Goal: Transaction & Acquisition: Purchase product/service

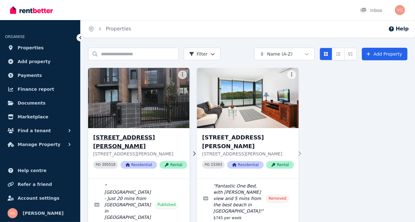
click at [125, 136] on h3 "[STREET_ADDRESS][PERSON_NAME]" at bounding box center [140, 142] width 94 height 18
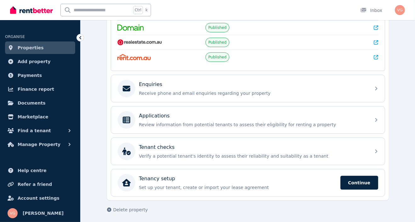
scroll to position [151, 0]
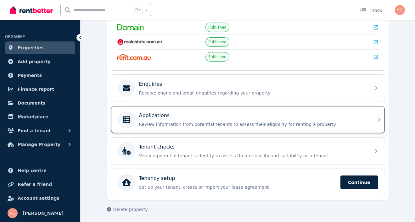
click at [180, 116] on div "Applications" at bounding box center [253, 116] width 228 height 8
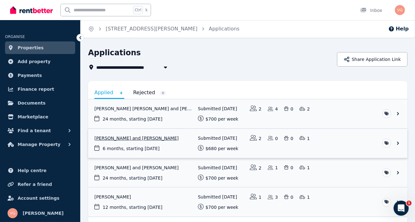
click at [109, 138] on link "View application: Aaron Lal and Shivanjli Lal" at bounding box center [247, 143] width 319 height 29
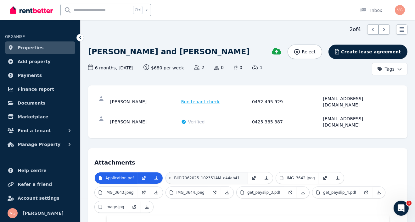
scroll to position [31, 0]
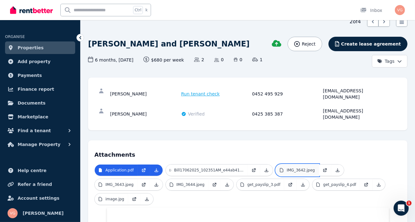
click at [297, 168] on p "IMG_3642.jpeg" at bounding box center [301, 170] width 28 height 5
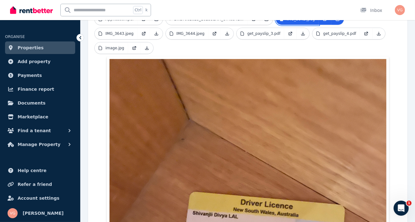
scroll to position [126, 0]
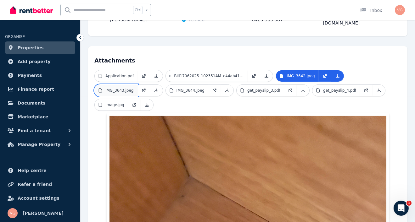
click at [119, 88] on p "IMG_3643.jpeg" at bounding box center [119, 90] width 28 height 5
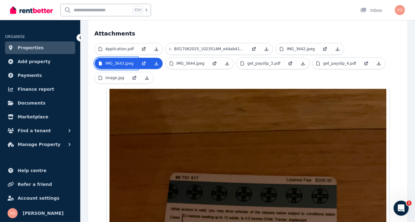
scroll to position [157, 0]
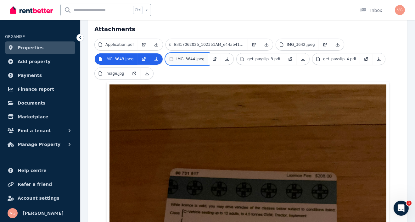
click at [199, 53] on link "IMG_3644.jpeg" at bounding box center [187, 58] width 43 height 11
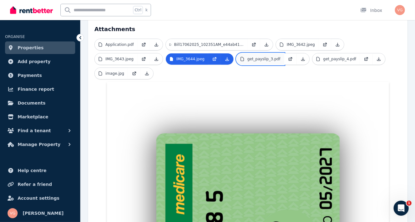
click at [258, 57] on p "get_payslip_3.pdf" at bounding box center [263, 59] width 33 height 5
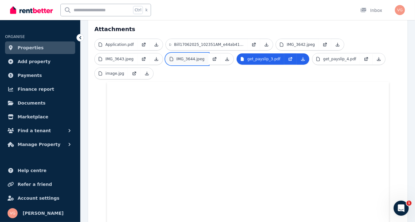
click at [182, 57] on p "IMG_3644.jpeg" at bounding box center [191, 59] width 28 height 5
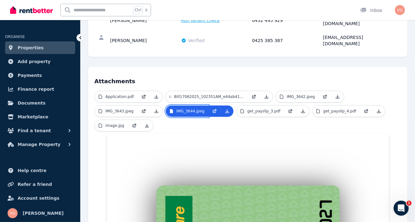
scroll to position [94, 0]
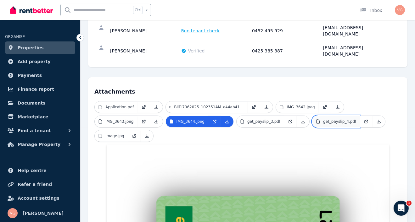
click at [323, 119] on p "get_payslip_4.pdf" at bounding box center [339, 121] width 33 height 5
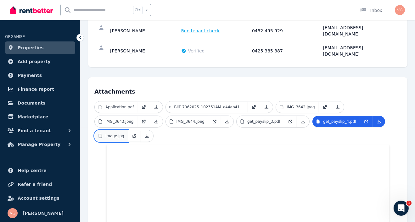
click at [108, 134] on p "image.jpg" at bounding box center [114, 136] width 19 height 5
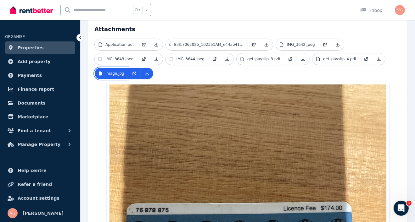
scroll to position [157, 0]
click at [120, 42] on p "Application.pdf" at bounding box center [119, 44] width 28 height 5
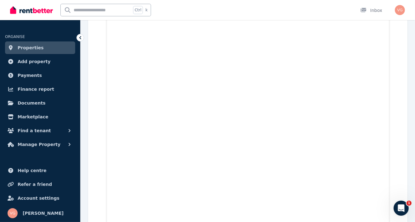
scroll to position [2265, 0]
click at [23, 104] on span "Documents" at bounding box center [32, 103] width 28 height 8
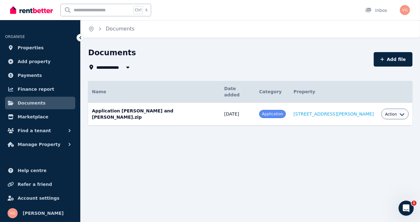
click at [385, 112] on span "Action" at bounding box center [391, 114] width 12 height 5
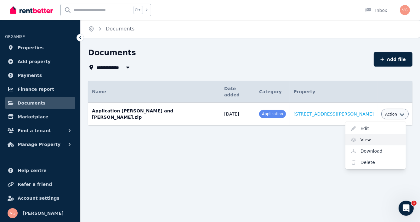
click at [355, 134] on link "View" at bounding box center [375, 139] width 60 height 11
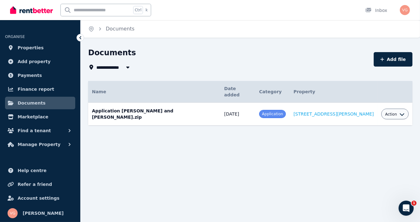
click at [399, 112] on icon "button" at bounding box center [401, 114] width 5 height 5
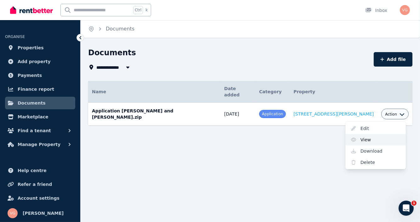
click at [356, 134] on link "View" at bounding box center [375, 139] width 60 height 11
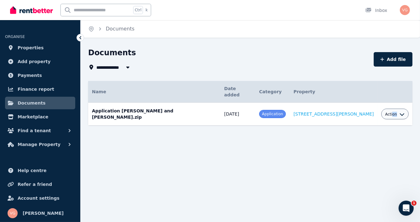
click at [385, 110] on div "Action" at bounding box center [395, 114] width 20 height 8
click at [391, 112] on button "Action" at bounding box center [395, 114] width 20 height 5
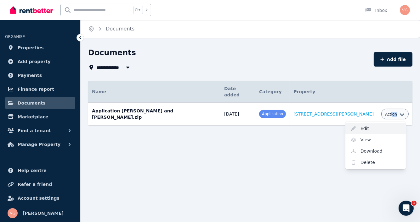
click at [354, 123] on link "Edit" at bounding box center [375, 128] width 60 height 11
select select "**********"
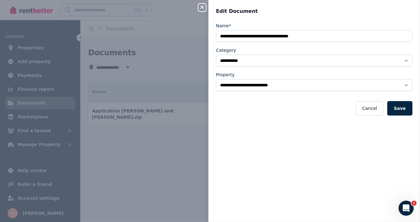
drag, startPoint x: 369, startPoint y: 108, endPoint x: 349, endPoint y: 112, distance: 19.9
click at [366, 109] on button "Cancel" at bounding box center [369, 108] width 27 height 14
select select "*****"
select select
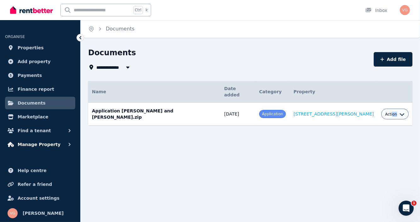
click at [32, 143] on span "Manage Property" at bounding box center [39, 145] width 43 height 8
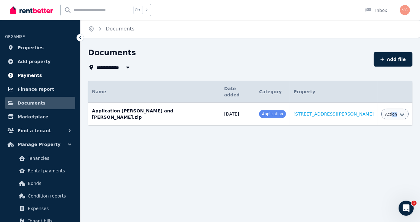
click at [21, 74] on span "Payments" at bounding box center [30, 76] width 24 height 8
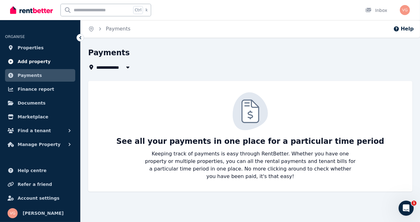
click at [19, 62] on span "Add property" at bounding box center [34, 62] width 33 height 8
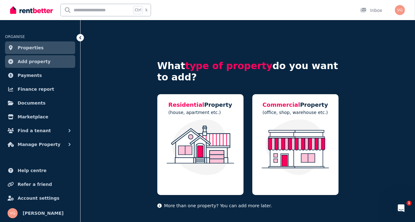
click at [24, 46] on span "Properties" at bounding box center [31, 48] width 26 height 8
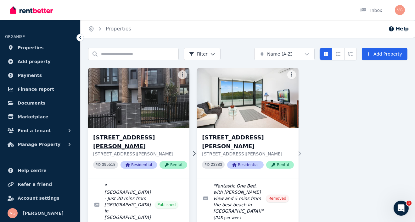
click at [138, 138] on h3 "[STREET_ADDRESS][PERSON_NAME]" at bounding box center [140, 142] width 94 height 18
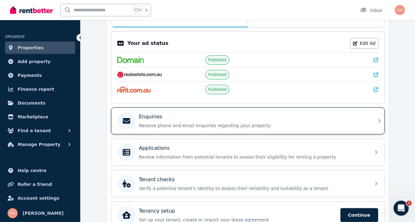
scroll to position [119, 0]
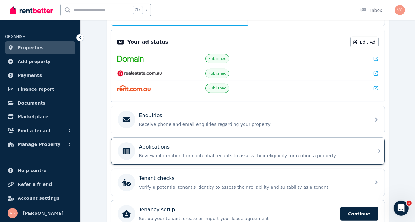
click at [164, 153] on p "Review information from potential tenants to assess their eligibility for renti…" at bounding box center [253, 156] width 228 height 6
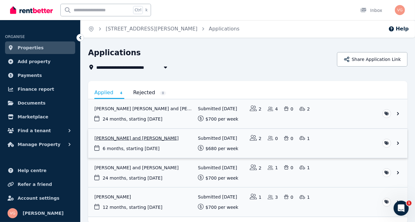
click at [121, 138] on link "View application: Aaron Lal and Shivanjli Lal" at bounding box center [247, 143] width 319 height 29
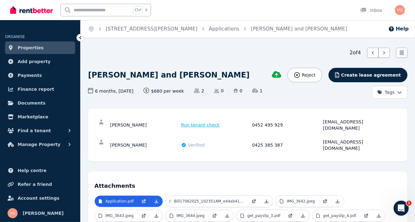
click at [189, 124] on span "Run tenant check" at bounding box center [200, 125] width 39 height 6
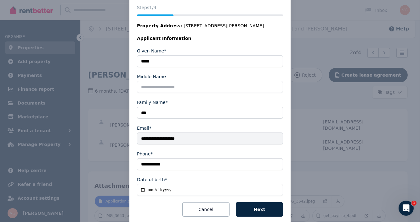
scroll to position [87, 0]
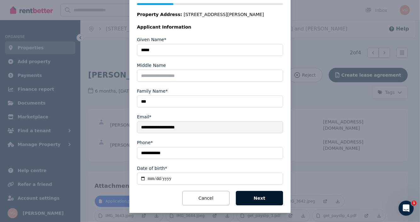
click at [267, 197] on button "Next" at bounding box center [259, 198] width 47 height 14
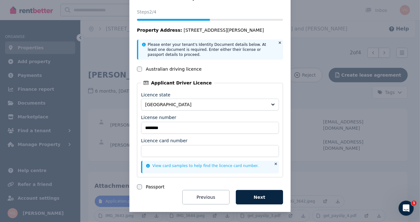
scroll to position [23, 0]
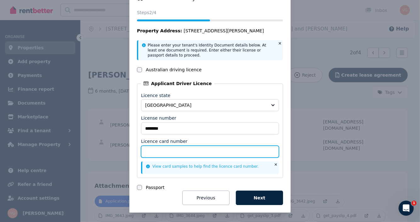
click at [147, 151] on input "Licence card number" at bounding box center [210, 152] width 138 height 12
paste input "********"
type input "********"
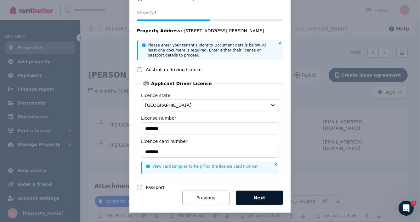
click at [259, 197] on button "Next" at bounding box center [259, 198] width 47 height 14
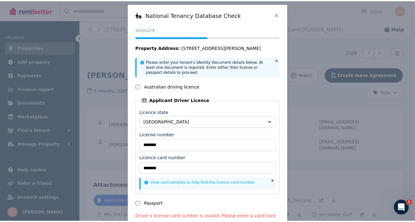
scroll to position [0, 0]
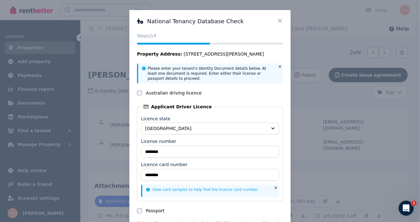
click at [279, 20] on icon at bounding box center [280, 21] width 6 height 6
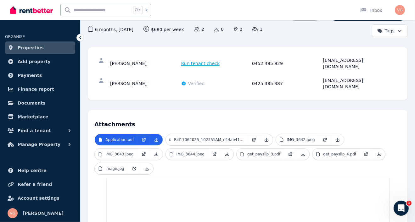
scroll to position [157, 0]
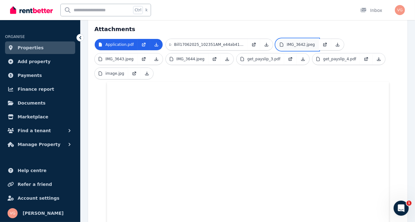
click at [301, 42] on p "IMG_3642.jpeg" at bounding box center [301, 44] width 28 height 5
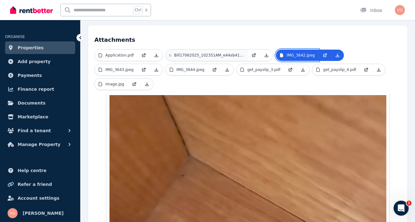
scroll to position [126, 0]
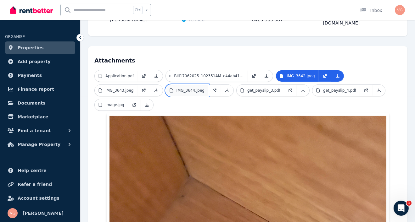
click at [182, 85] on link "IMG_3644.jpeg" at bounding box center [187, 90] width 43 height 11
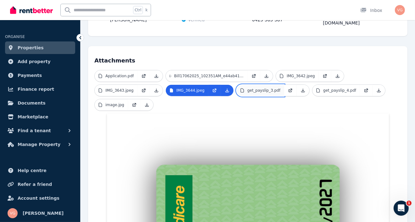
click at [242, 85] on link "get_payslip_3.pdf" at bounding box center [261, 90] width 48 height 11
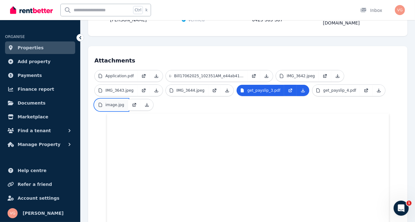
click at [109, 103] on p "image.jpg" at bounding box center [114, 105] width 19 height 5
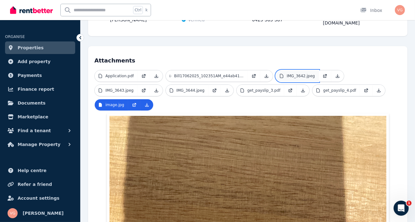
click at [305, 74] on p "IMG_3642.jpeg" at bounding box center [301, 76] width 28 height 5
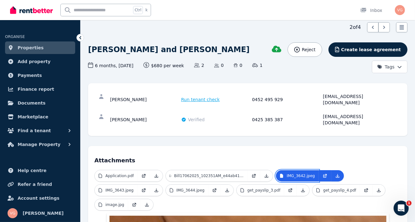
scroll to position [25, 0]
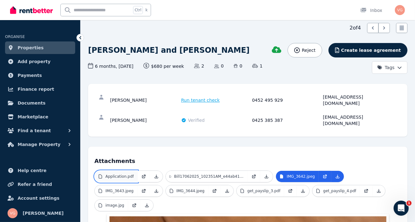
click at [121, 174] on p "Application.pdf" at bounding box center [119, 176] width 28 height 5
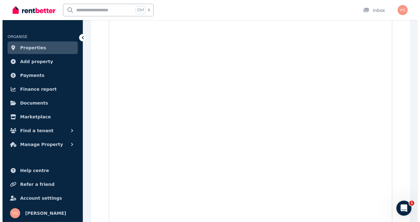
scroll to position [0, 0]
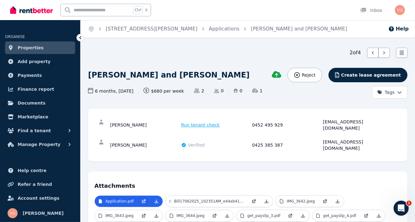
click at [193, 122] on span "Run tenant check" at bounding box center [200, 125] width 39 height 6
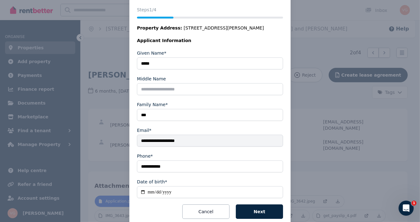
scroll to position [87, 0]
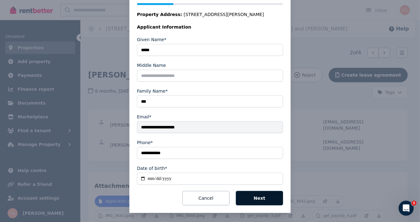
click at [255, 198] on button "Next" at bounding box center [259, 198] width 47 height 14
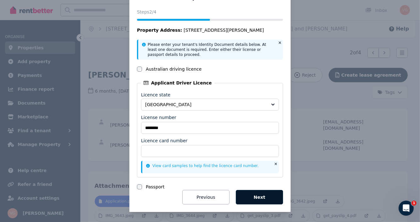
scroll to position [23, 0]
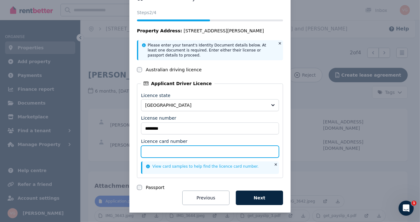
click at [154, 151] on input "Licence card number" at bounding box center [210, 152] width 138 height 12
type input "**********"
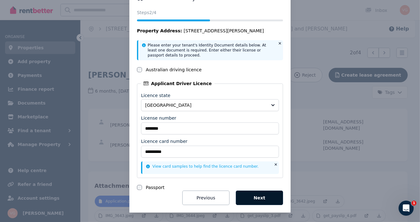
click at [261, 197] on button "Next" at bounding box center [259, 198] width 47 height 14
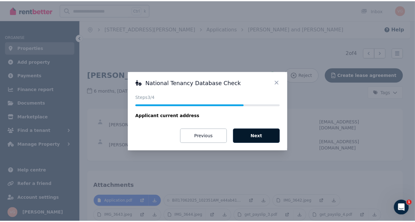
scroll to position [0, 0]
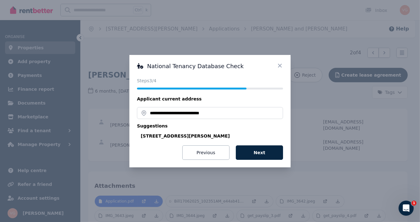
click at [218, 134] on div "[STREET_ADDRESS][PERSON_NAME]" at bounding box center [212, 136] width 142 height 6
type input "**********"
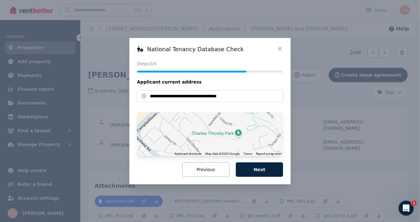
click at [259, 170] on button "Next" at bounding box center [259, 170] width 47 height 14
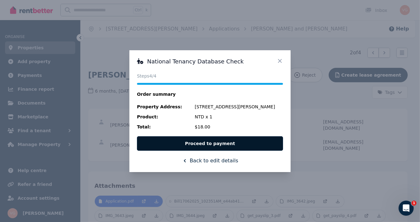
click at [213, 145] on button "Proceed to payment" at bounding box center [210, 144] width 146 height 14
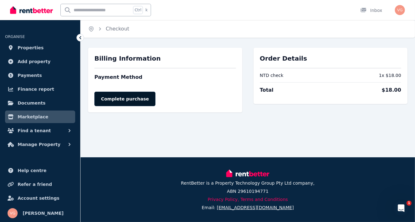
click at [129, 98] on form "Complete purchase" at bounding box center [165, 96] width 142 height 20
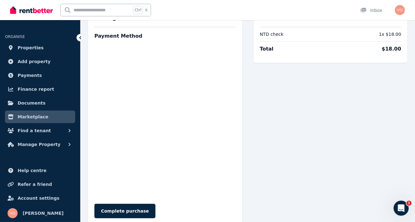
scroll to position [94, 0]
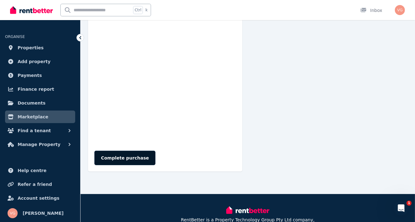
click at [136, 157] on button "Complete purchase" at bounding box center [124, 158] width 61 height 14
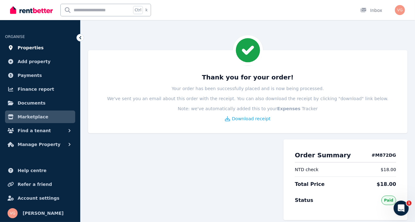
click at [29, 48] on span "Properties" at bounding box center [31, 48] width 26 height 8
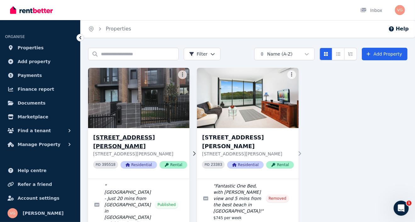
click at [126, 137] on h3 "[STREET_ADDRESS][PERSON_NAME]" at bounding box center [140, 142] width 94 height 18
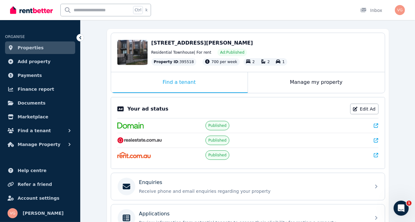
scroll to position [126, 0]
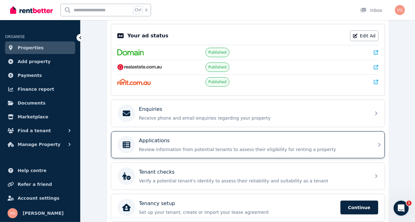
click at [155, 143] on div "Applications Review information from potential tenants to assess their eligibil…" at bounding box center [253, 145] width 228 height 16
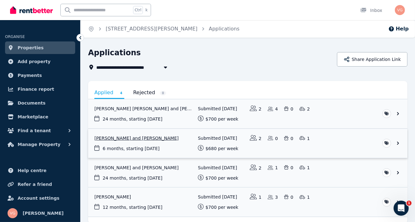
click at [116, 138] on link "View application: Aaron Lal and Shivanjli Lal" at bounding box center [247, 143] width 319 height 29
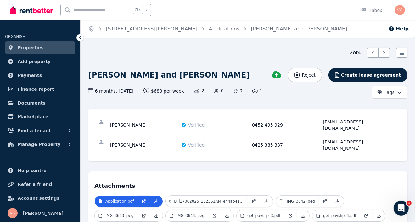
click at [192, 122] on span "Verified" at bounding box center [196, 125] width 17 height 6
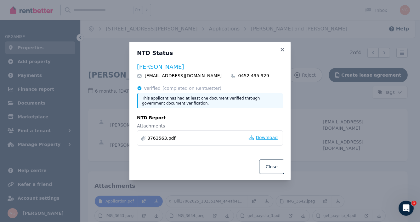
click at [271, 138] on span "Download" at bounding box center [267, 138] width 22 height 6
click at [272, 168] on button "Close" at bounding box center [271, 167] width 25 height 14
